Goal: Task Accomplishment & Management: Manage account settings

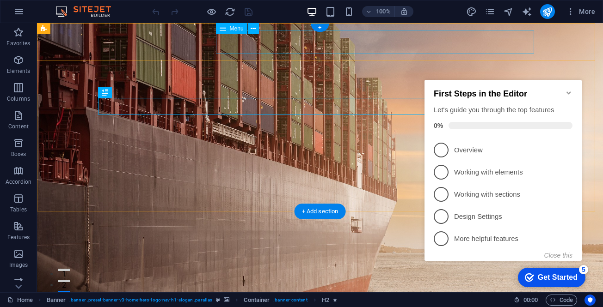
click at [479, 289] on nav "Home About Services Testimonials Contact" at bounding box center [320, 300] width 436 height 23
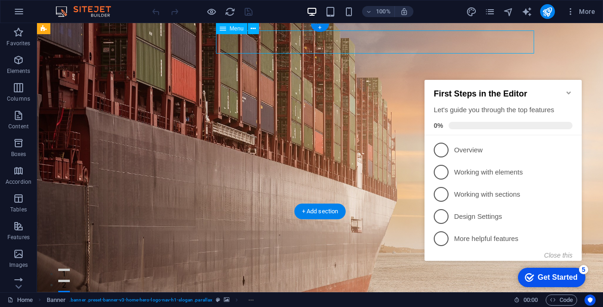
click at [479, 289] on nav "Home About Services Testimonials Contact" at bounding box center [320, 300] width 436 height 23
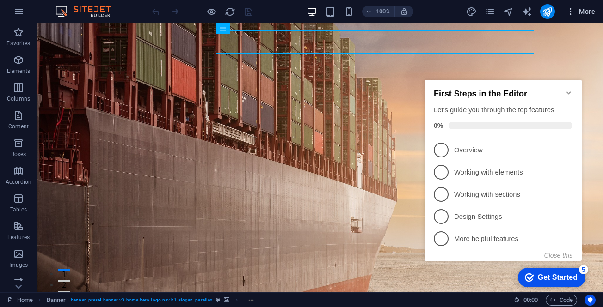
click at [585, 11] on span "More" at bounding box center [580, 11] width 29 height 9
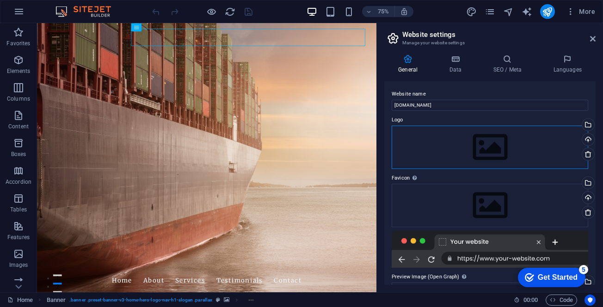
click at [535, 152] on div "Drag files here, click to choose files or select files from Files or our free s…" at bounding box center [490, 147] width 197 height 43
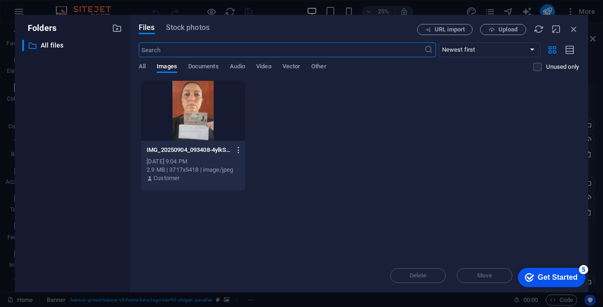
click at [237, 151] on icon "button" at bounding box center [238, 150] width 9 height 8
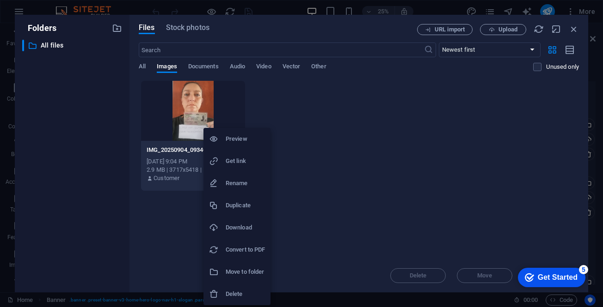
click at [242, 294] on h6 "Delete" at bounding box center [245, 294] width 39 height 11
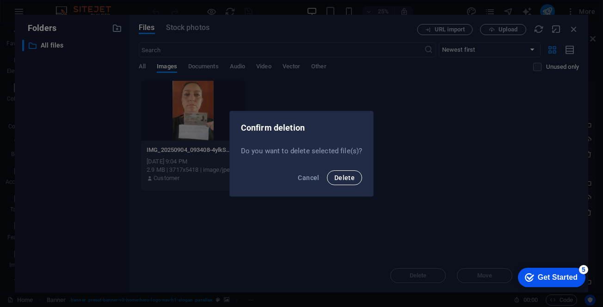
click at [339, 172] on button "Delete" at bounding box center [344, 178] width 35 height 15
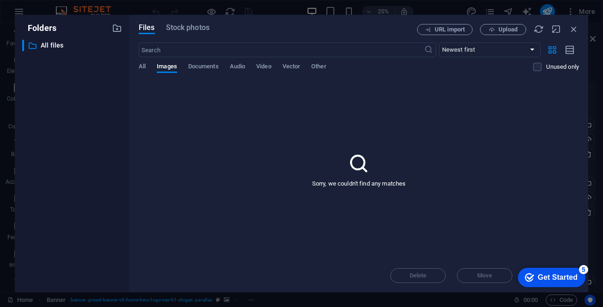
click at [429, 279] on div "Delete Move Insert" at bounding box center [359, 271] width 440 height 24
click at [426, 274] on div "Delete Move Insert" at bounding box center [359, 271] width 440 height 24
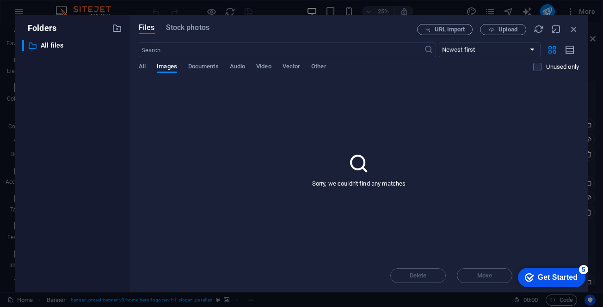
click at [358, 183] on p "Sorry, we couldn't find any matches" at bounding box center [359, 184] width 94 height 8
click at [496, 273] on div "Delete Move Insert" at bounding box center [359, 271] width 440 height 24
click at [559, 279] on div "Get Started" at bounding box center [558, 278] width 40 height 8
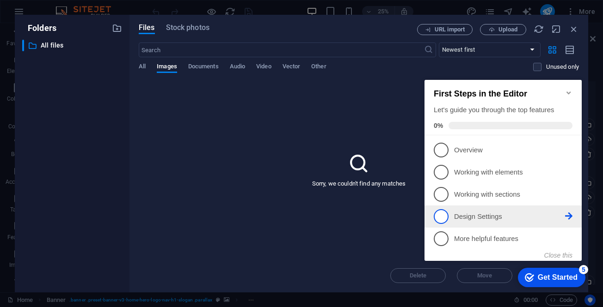
click at [484, 212] on p "Design Settings - incomplete" at bounding box center [509, 217] width 111 height 10
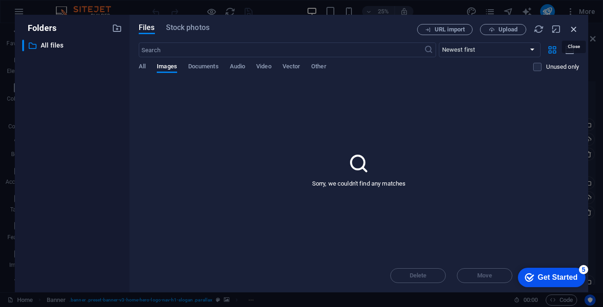
click at [569, 28] on icon "button" at bounding box center [574, 29] width 10 height 10
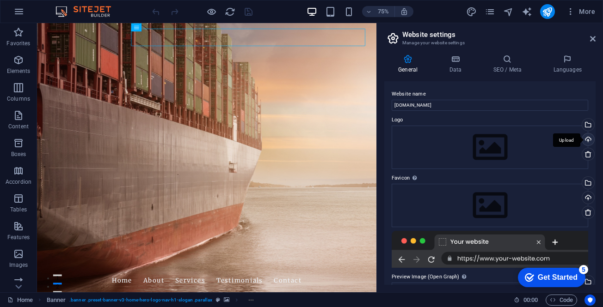
click at [587, 139] on div "Upload" at bounding box center [587, 141] width 14 height 14
click at [541, 258] on div at bounding box center [490, 249] width 197 height 37
click at [542, 258] on div at bounding box center [490, 249] width 197 height 37
click at [556, 239] on div at bounding box center [490, 249] width 197 height 37
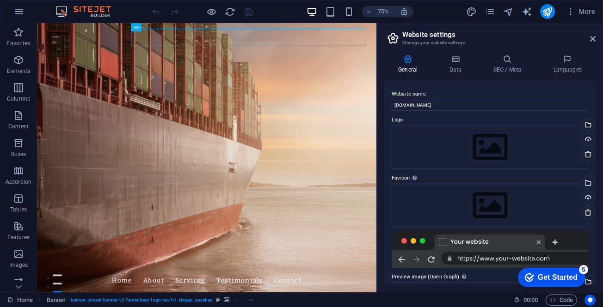
click at [559, 258] on div at bounding box center [490, 249] width 197 height 37
click at [500, 142] on div "Drag files here, click to choose files or select files from Files or our free s…" at bounding box center [490, 147] width 197 height 43
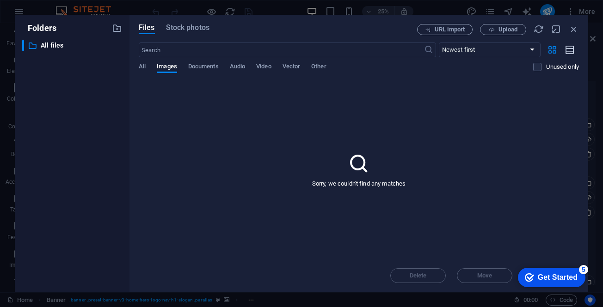
click at [569, 49] on icon "button" at bounding box center [570, 50] width 10 height 11
click at [171, 63] on span "Images" at bounding box center [167, 67] width 20 height 13
